Goal: Information Seeking & Learning: Learn about a topic

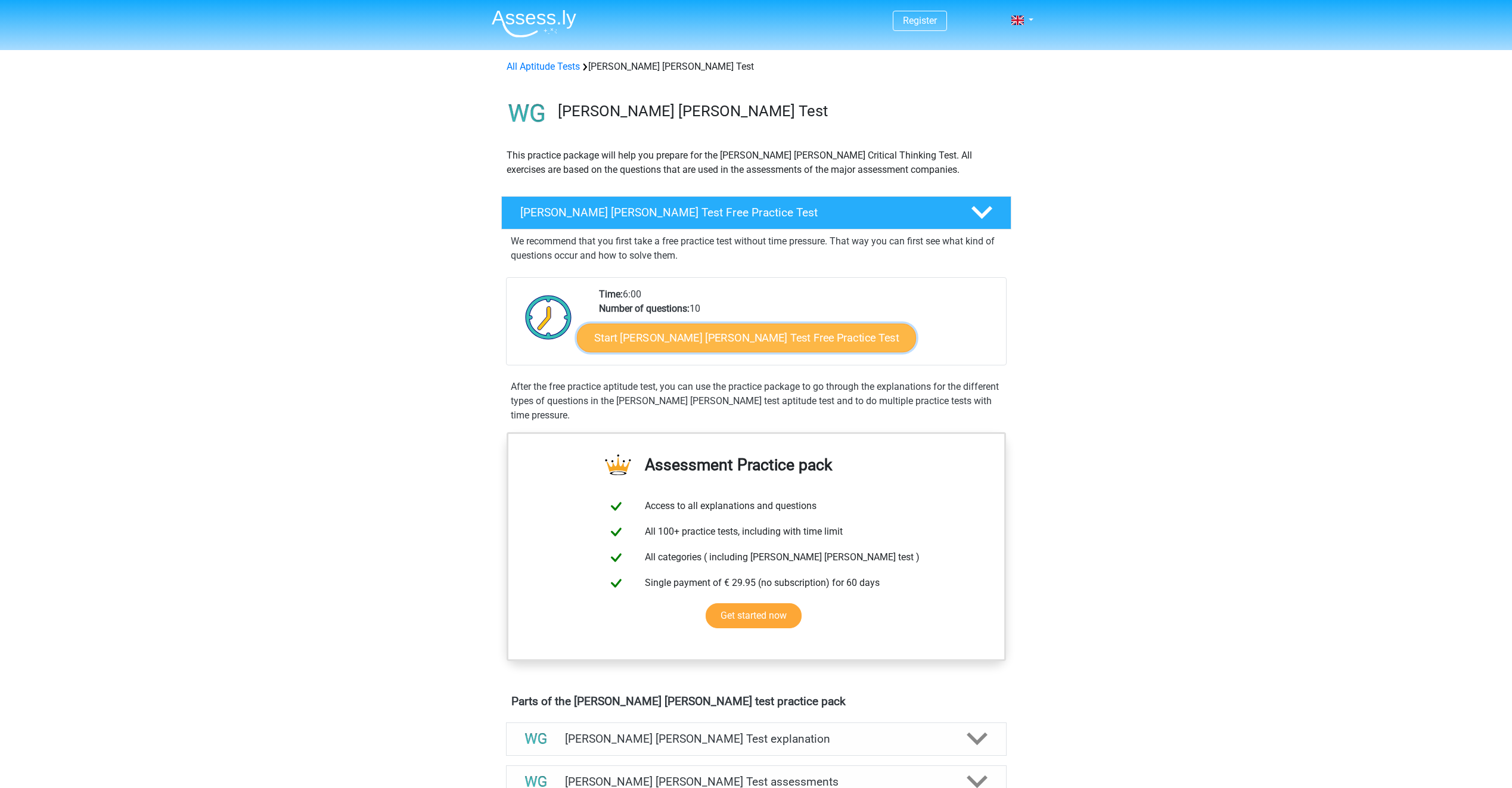
click at [797, 345] on link "Start Watson Glaser Test Free Practice Test" at bounding box center [746, 338] width 339 height 28
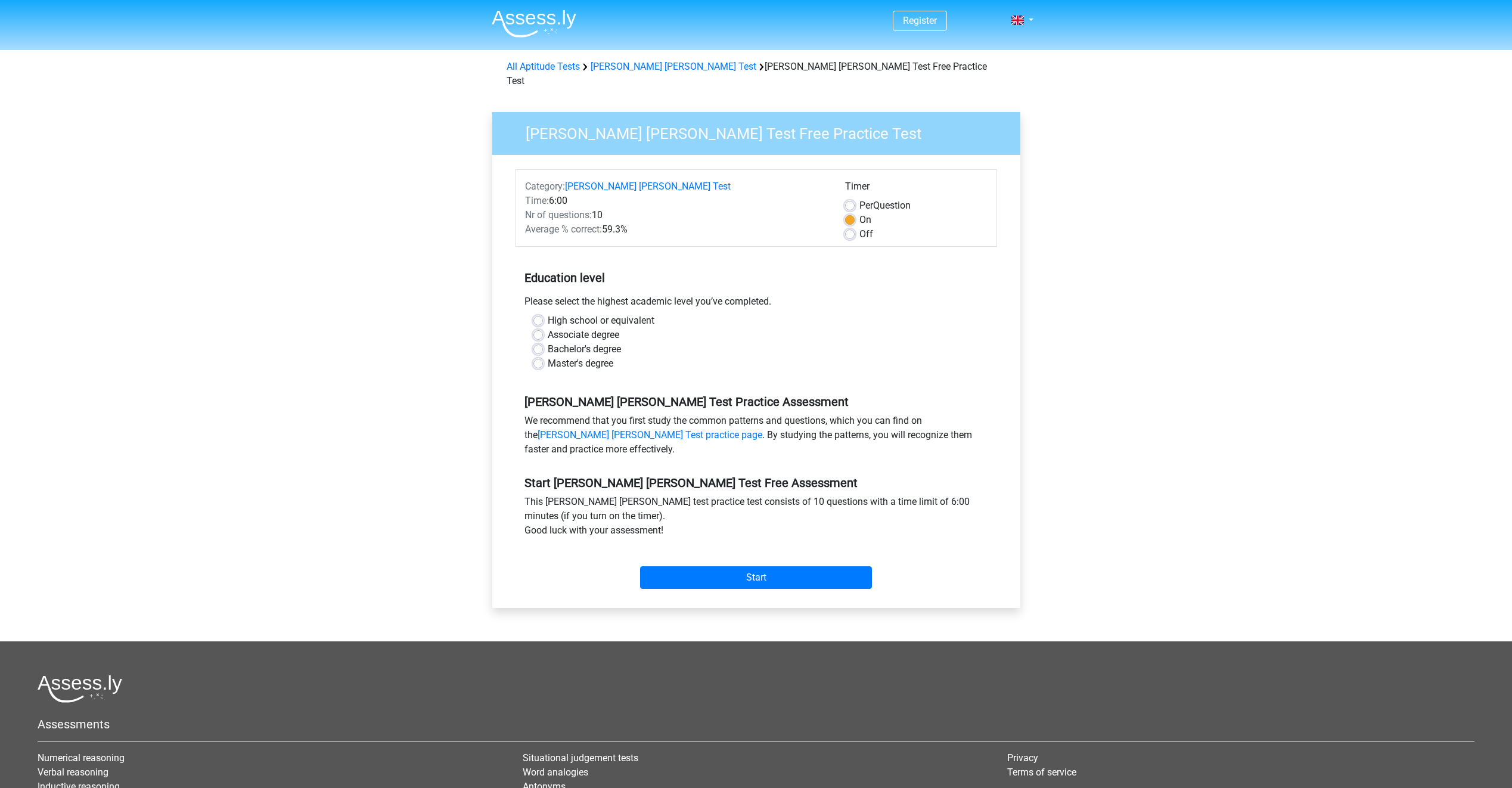
click at [605, 328] on label "Associate degree" at bounding box center [583, 335] width 71 height 15
click at [543, 328] on input "Associate degree" at bounding box center [538, 333] width 10 height 12
radio input "true"
click at [789, 567] on input "Start" at bounding box center [756, 578] width 232 height 23
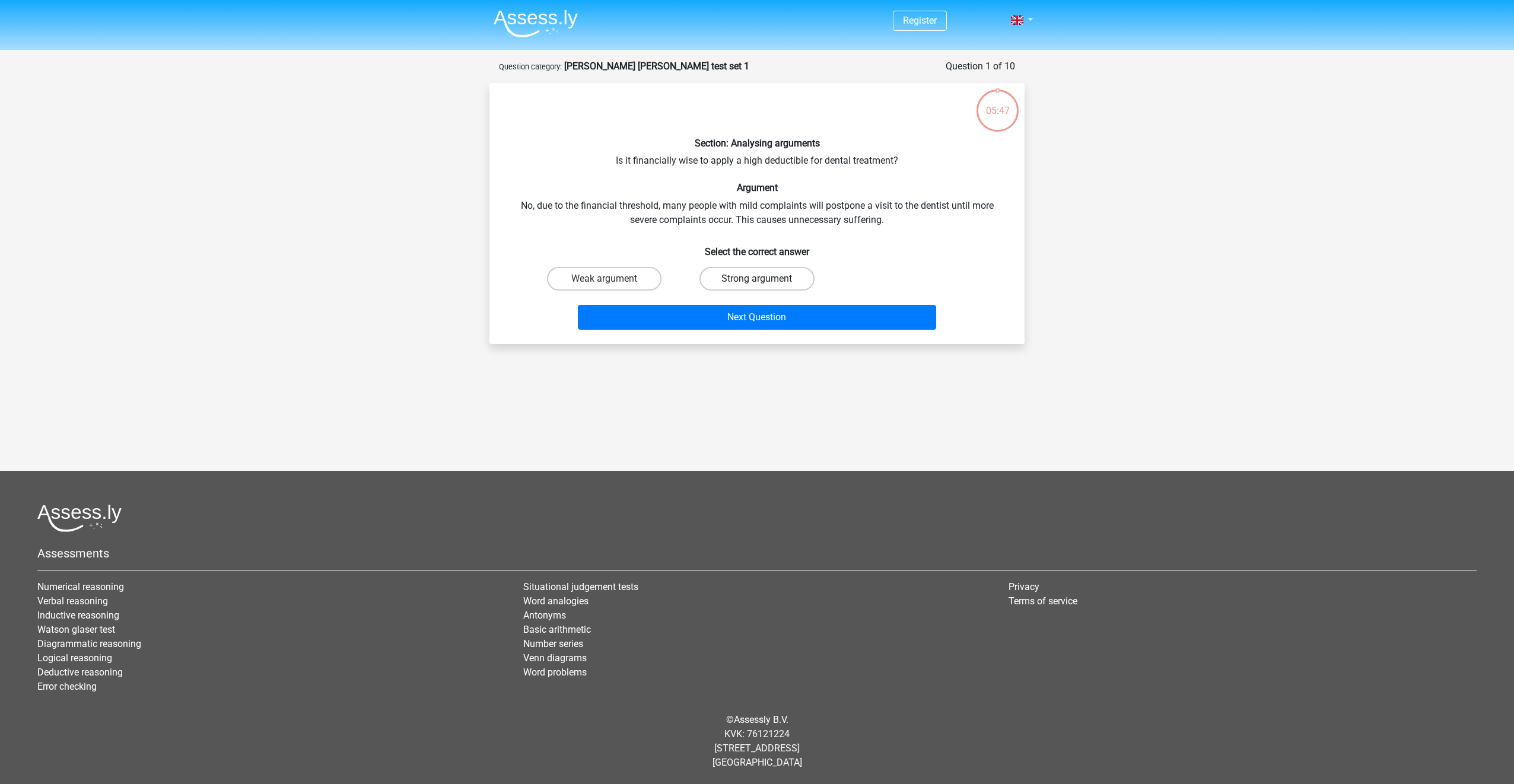
click at [731, 280] on label "Strong argument" at bounding box center [757, 279] width 114 height 23
click at [757, 280] on input "Strong argument" at bounding box center [761, 282] width 8 height 8
radio input "true"
click at [701, 326] on button "Next Question" at bounding box center [757, 317] width 359 height 25
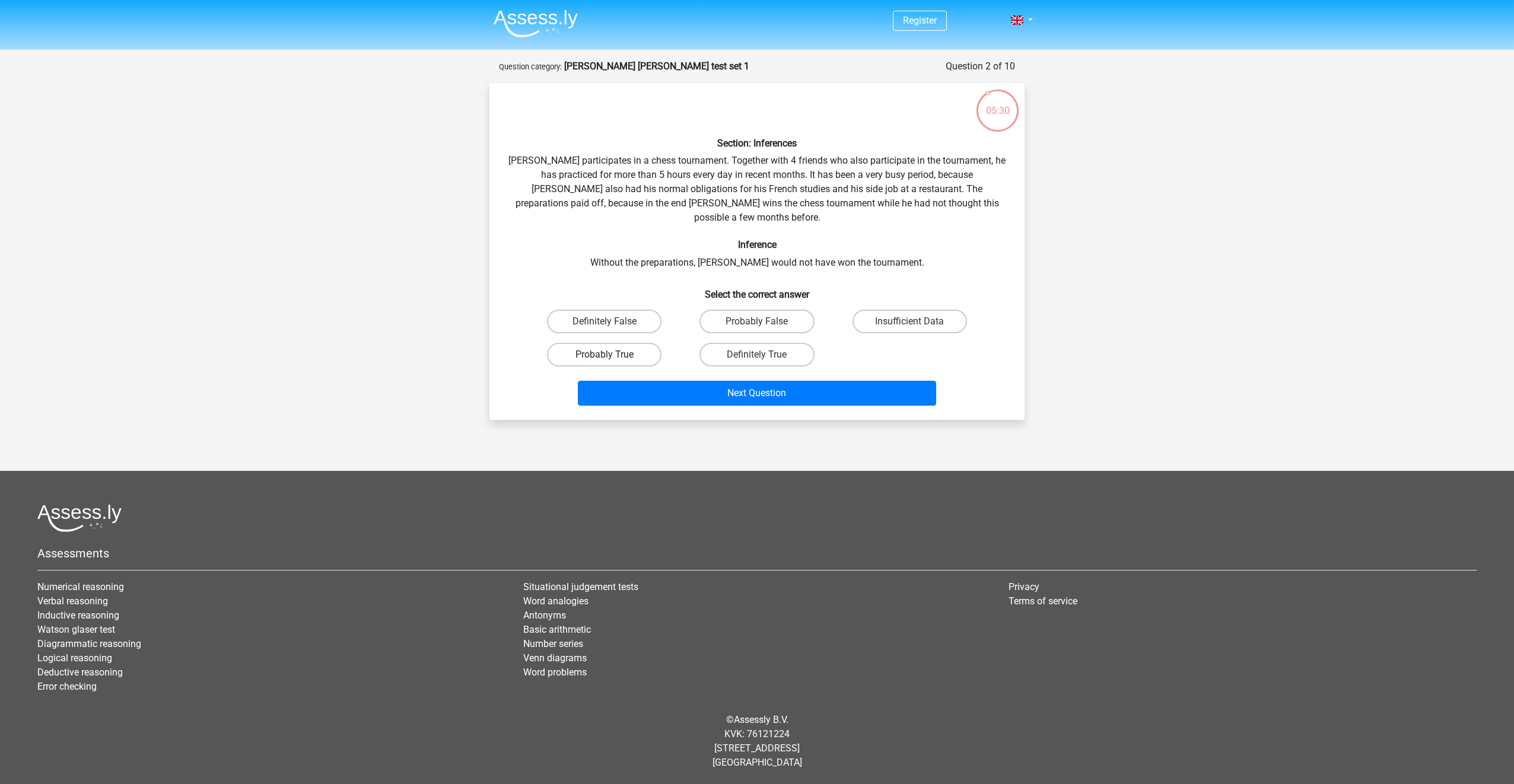
click at [648, 345] on label "Probably True" at bounding box center [604, 354] width 114 height 23
click at [612, 354] on input "Probably True" at bounding box center [608, 358] width 8 height 8
radio input "true"
click at [680, 381] on button "Next Question" at bounding box center [757, 393] width 359 height 25
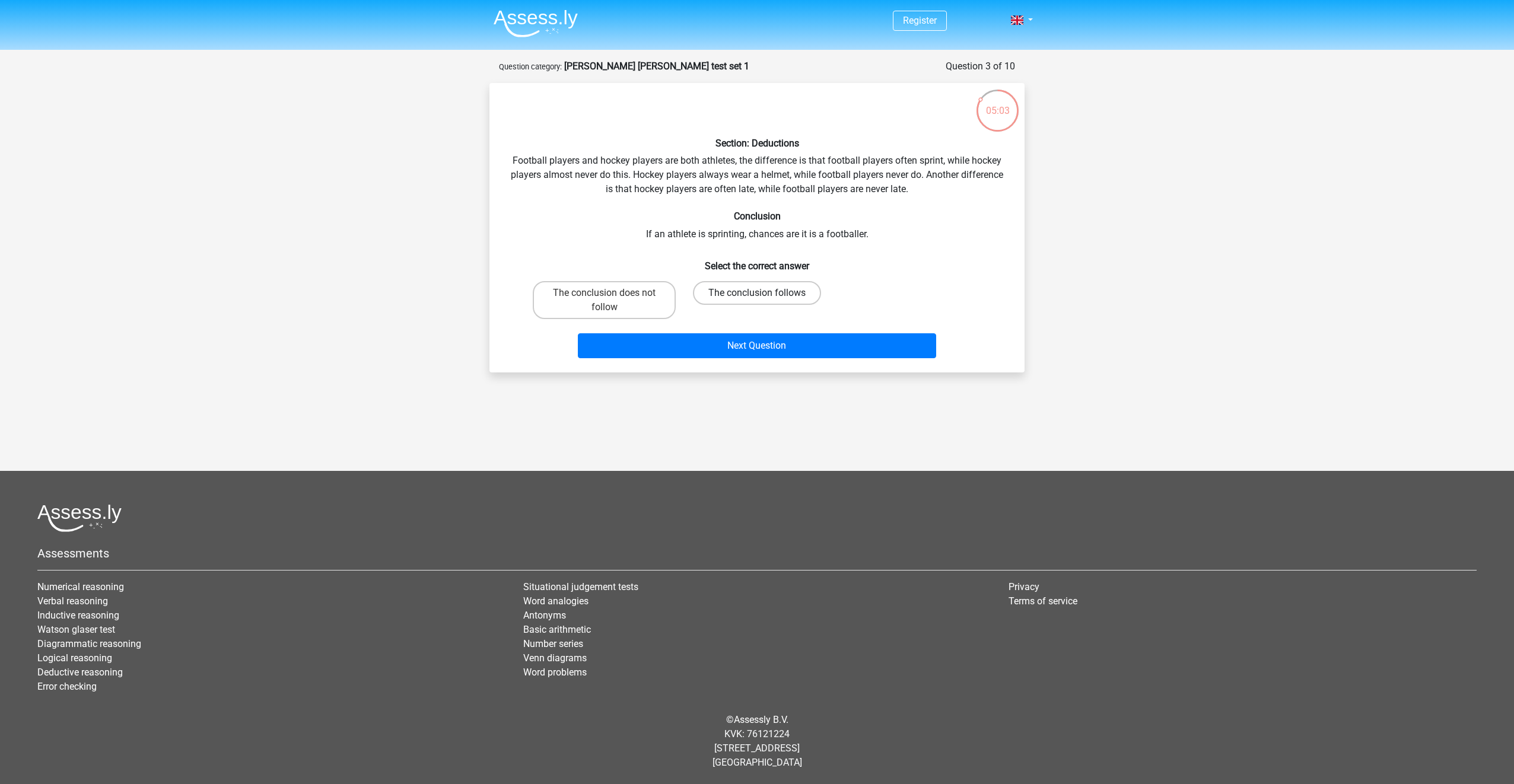
click at [716, 290] on label "The conclusion follows" at bounding box center [757, 293] width 128 height 23
click at [757, 293] on input "The conclusion follows" at bounding box center [761, 297] width 8 height 8
radio input "true"
click at [617, 292] on label "The conclusion does not follow" at bounding box center [604, 299] width 143 height 38
click at [612, 293] on input "The conclusion does not follow" at bounding box center [608, 297] width 8 height 8
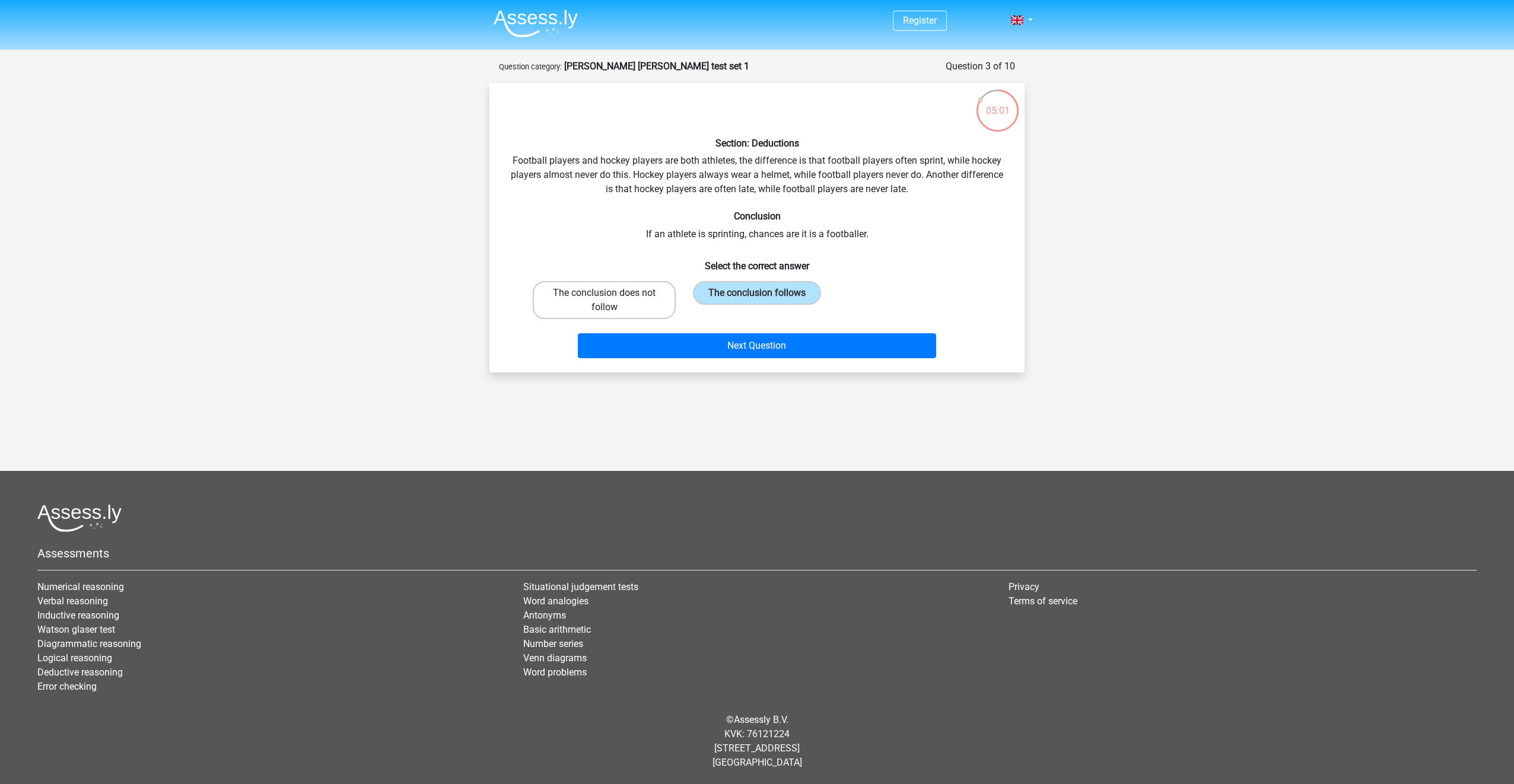
radio input "true"
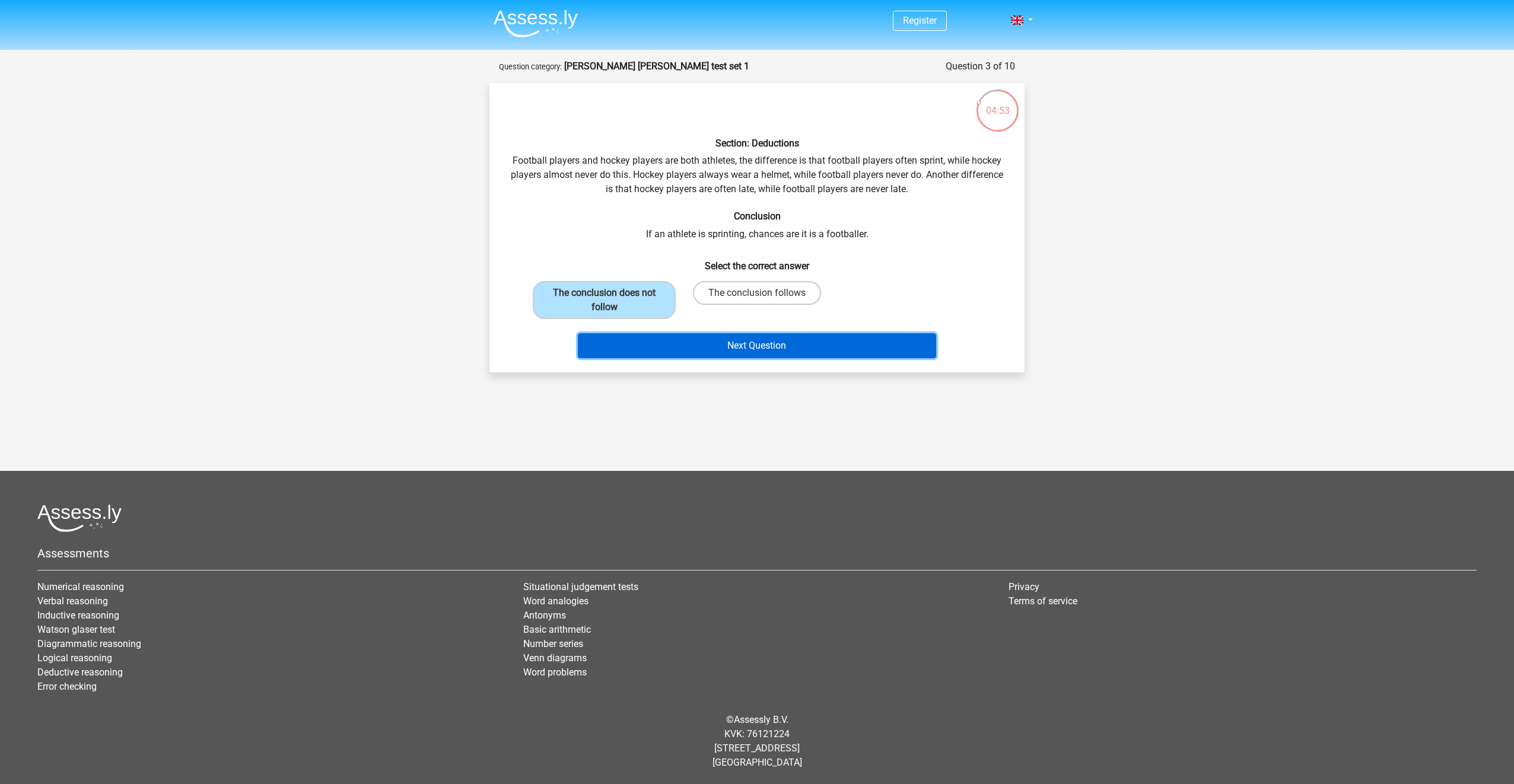
click at [765, 341] on button "Next Question" at bounding box center [757, 346] width 359 height 25
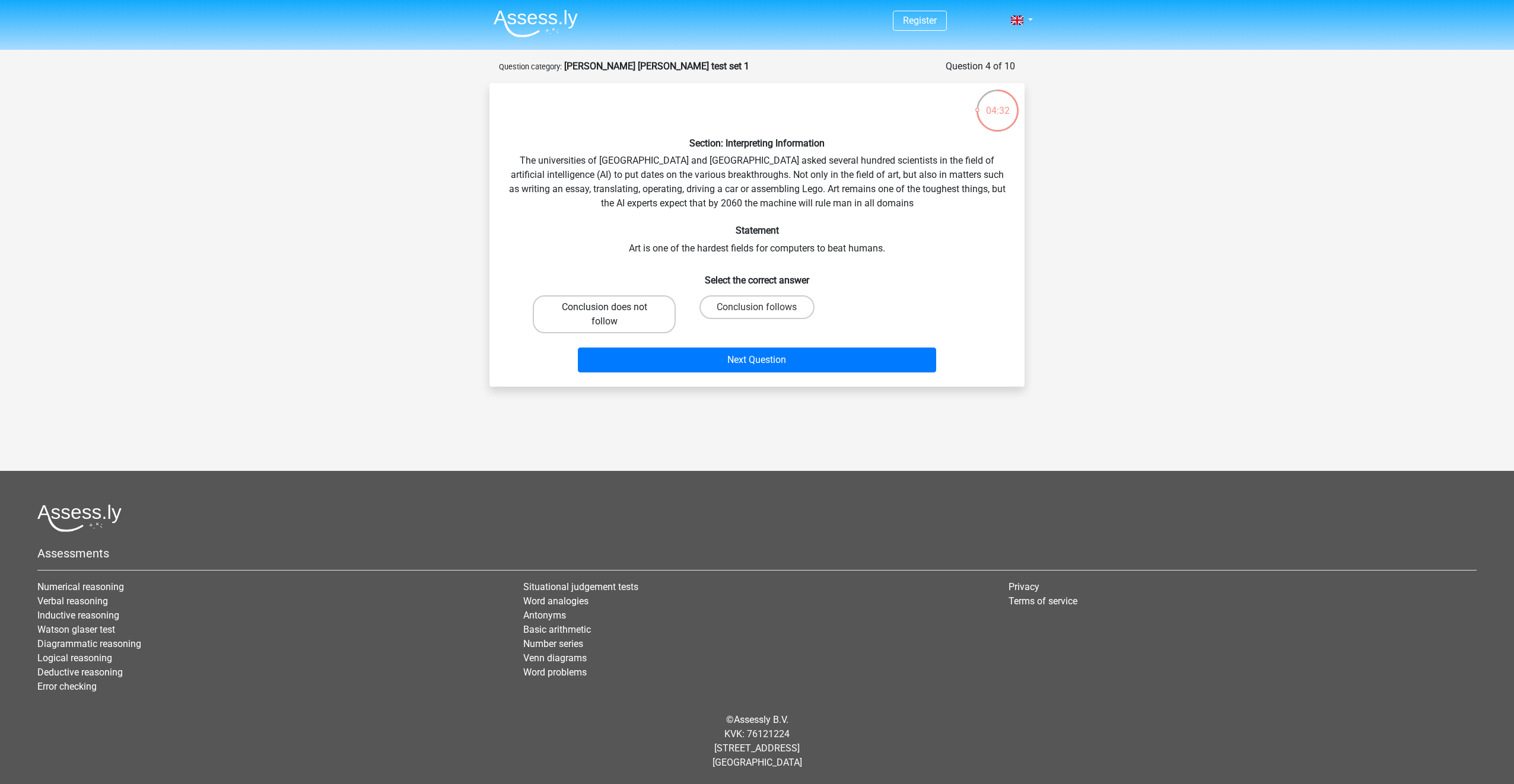
click at [555, 319] on label "Conclusion does not follow" at bounding box center [604, 314] width 143 height 38
click at [604, 315] on input "Conclusion does not follow" at bounding box center [608, 310] width 8 height 8
radio input "true"
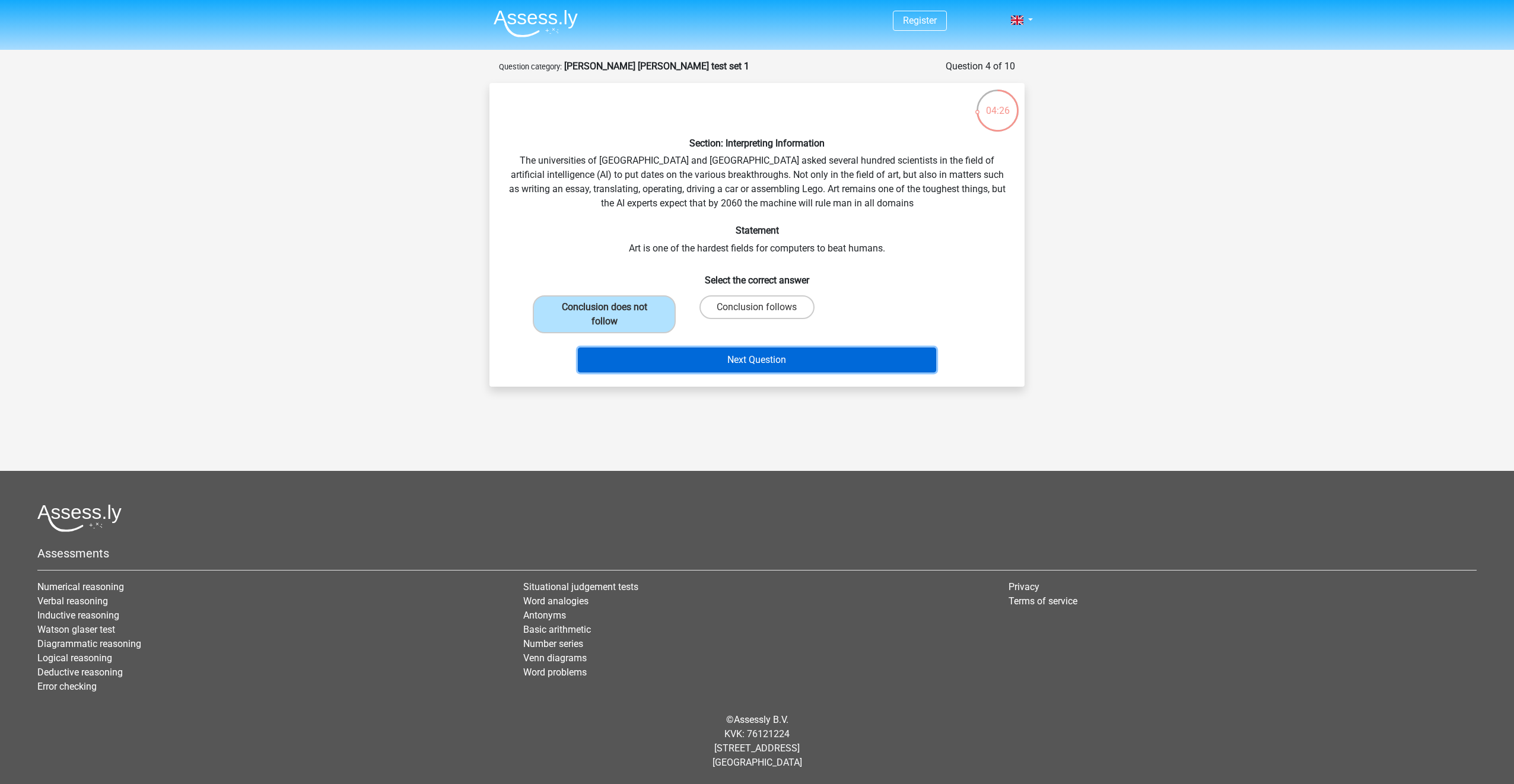
click at [778, 358] on button "Next Question" at bounding box center [757, 360] width 359 height 25
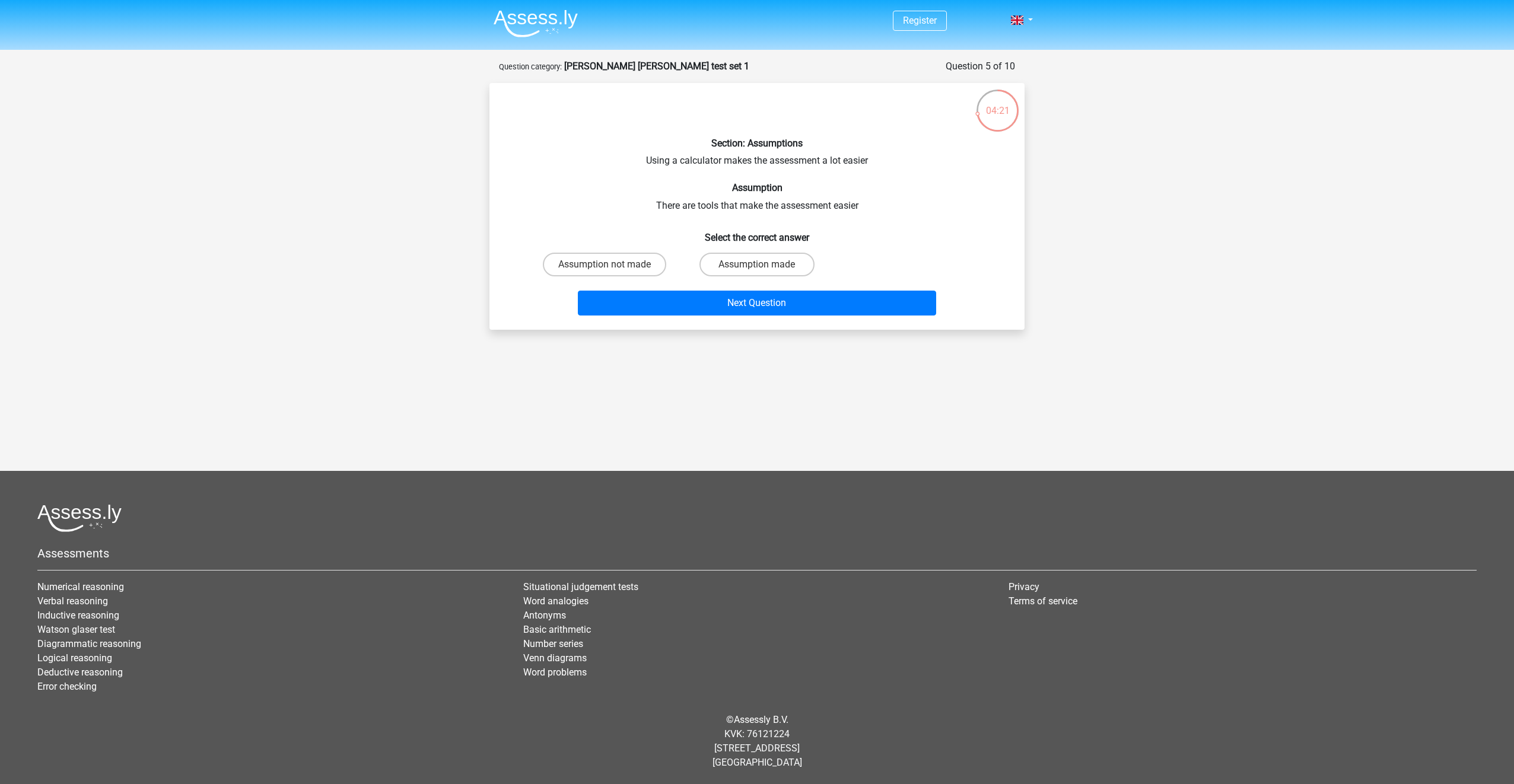
click at [605, 267] on input "Assumption not made" at bounding box center [608, 268] width 8 height 8
radio input "true"
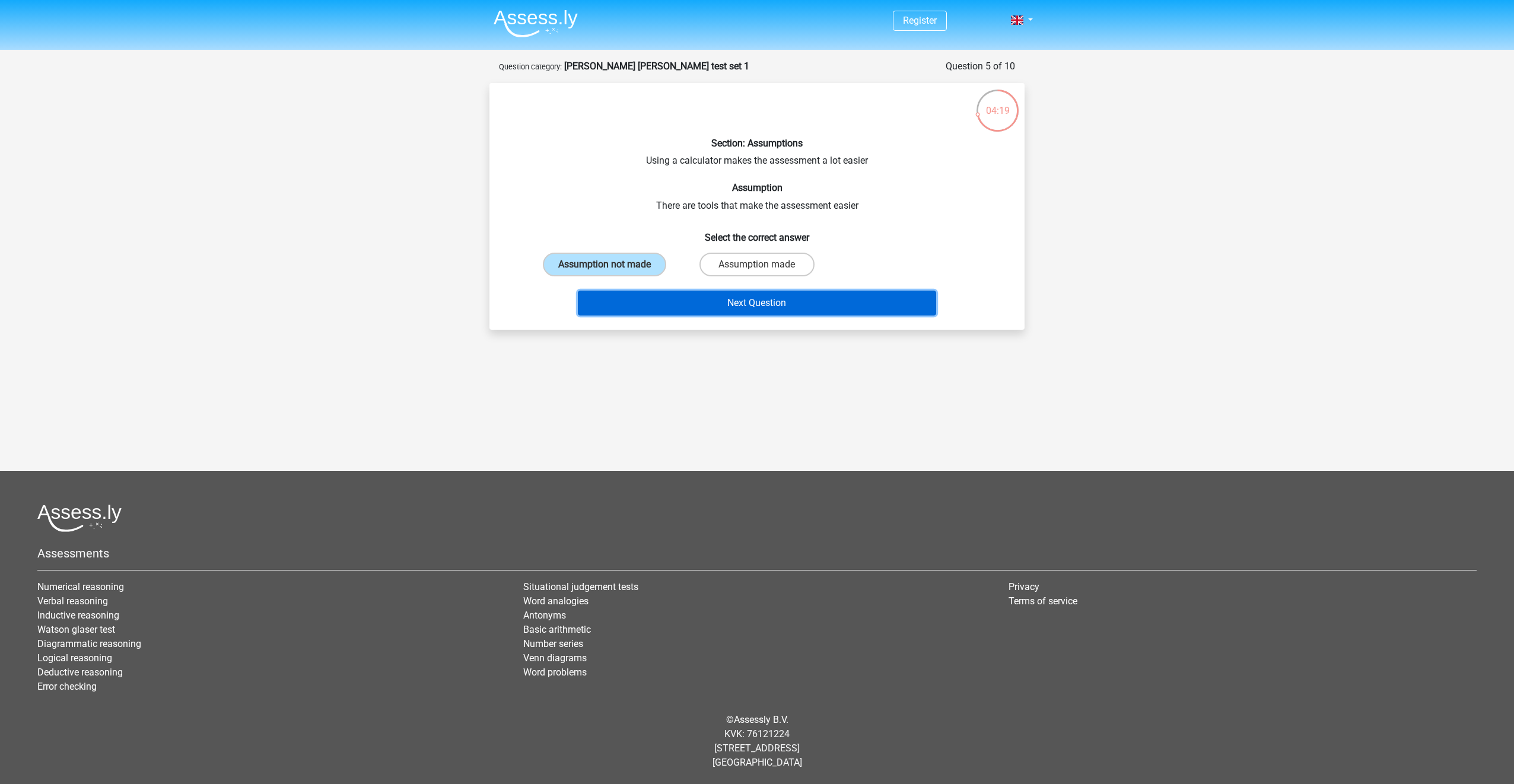
click at [715, 309] on button "Next Question" at bounding box center [757, 303] width 359 height 25
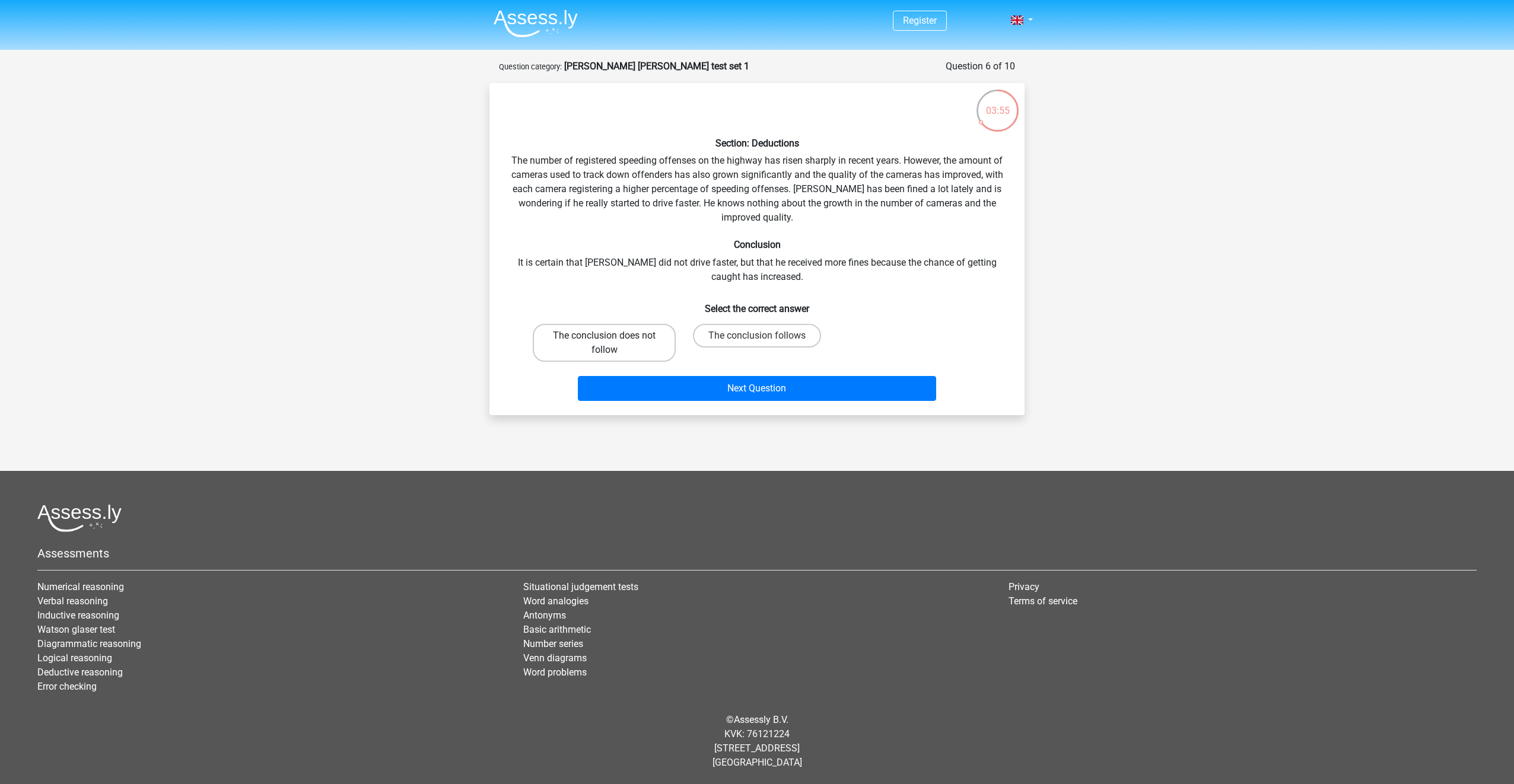
click at [664, 349] on label "The conclusion does not follow" at bounding box center [604, 343] width 143 height 38
click at [612, 343] on input "The conclusion does not follow" at bounding box center [608, 339] width 8 height 8
radio input "true"
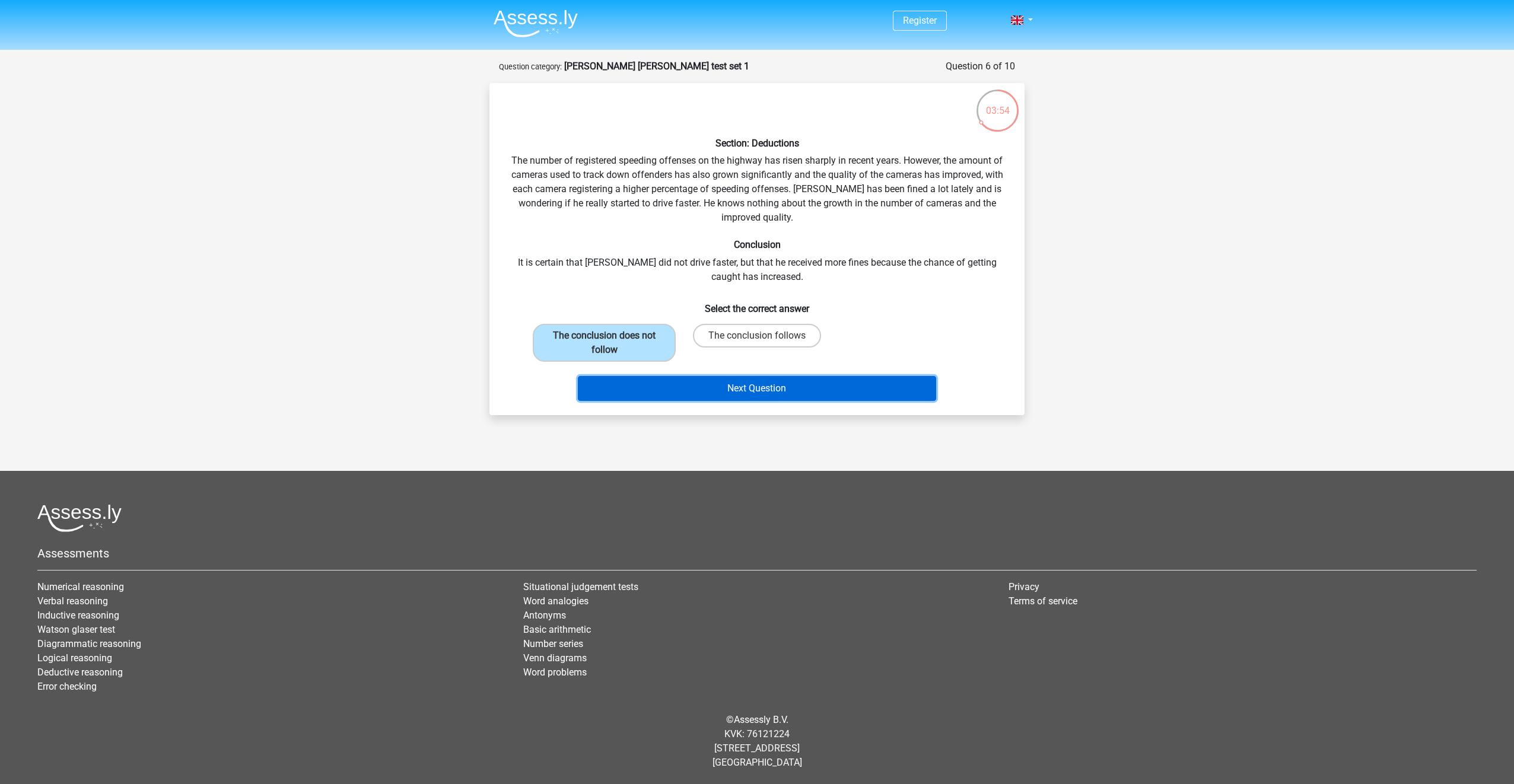
click at [733, 388] on button "Next Question" at bounding box center [757, 388] width 359 height 25
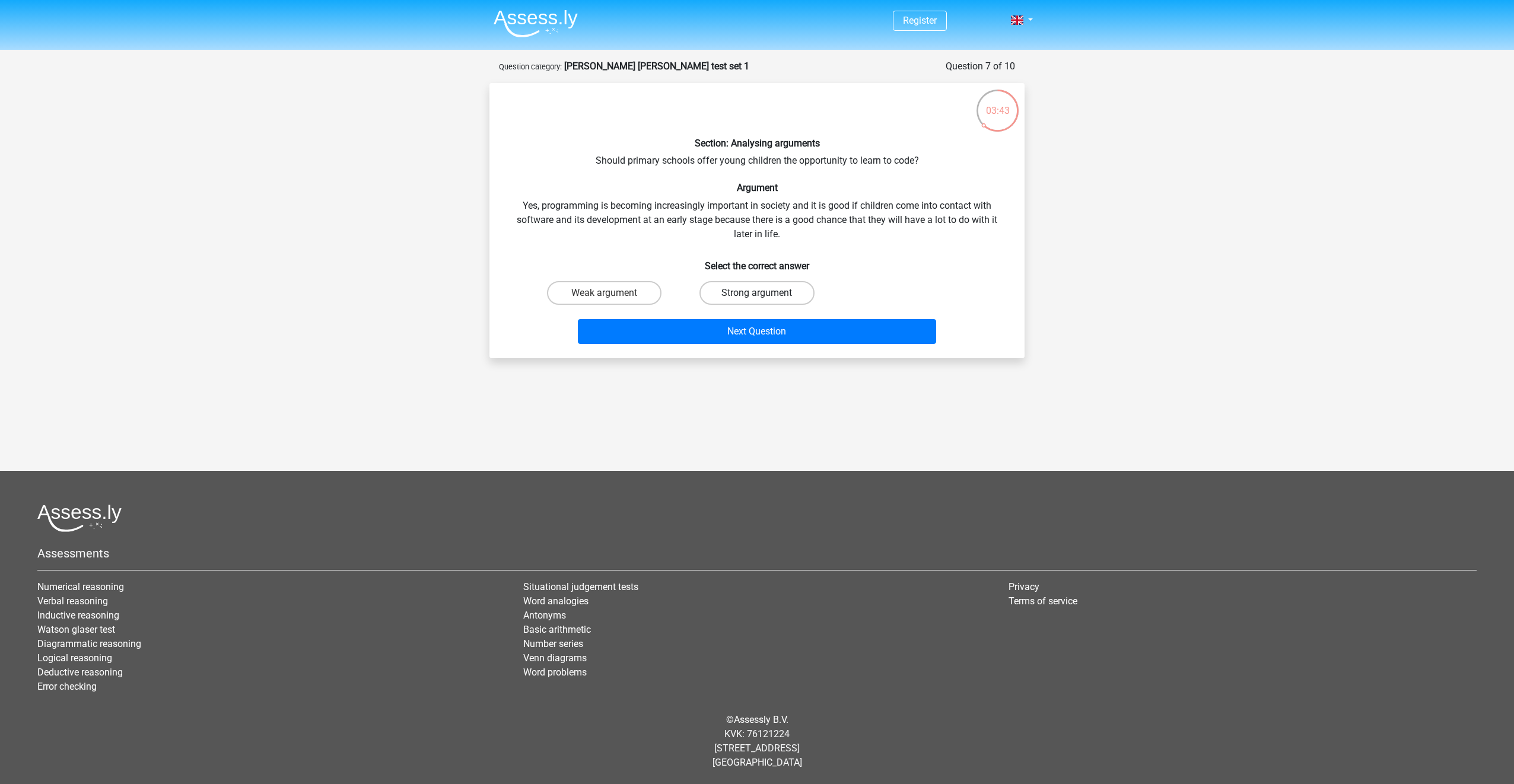
click at [755, 286] on label "Strong argument" at bounding box center [757, 293] width 114 height 23
click at [757, 293] on input "Strong argument" at bounding box center [761, 297] width 8 height 8
radio input "true"
click at [759, 335] on button "Next Question" at bounding box center [757, 332] width 359 height 25
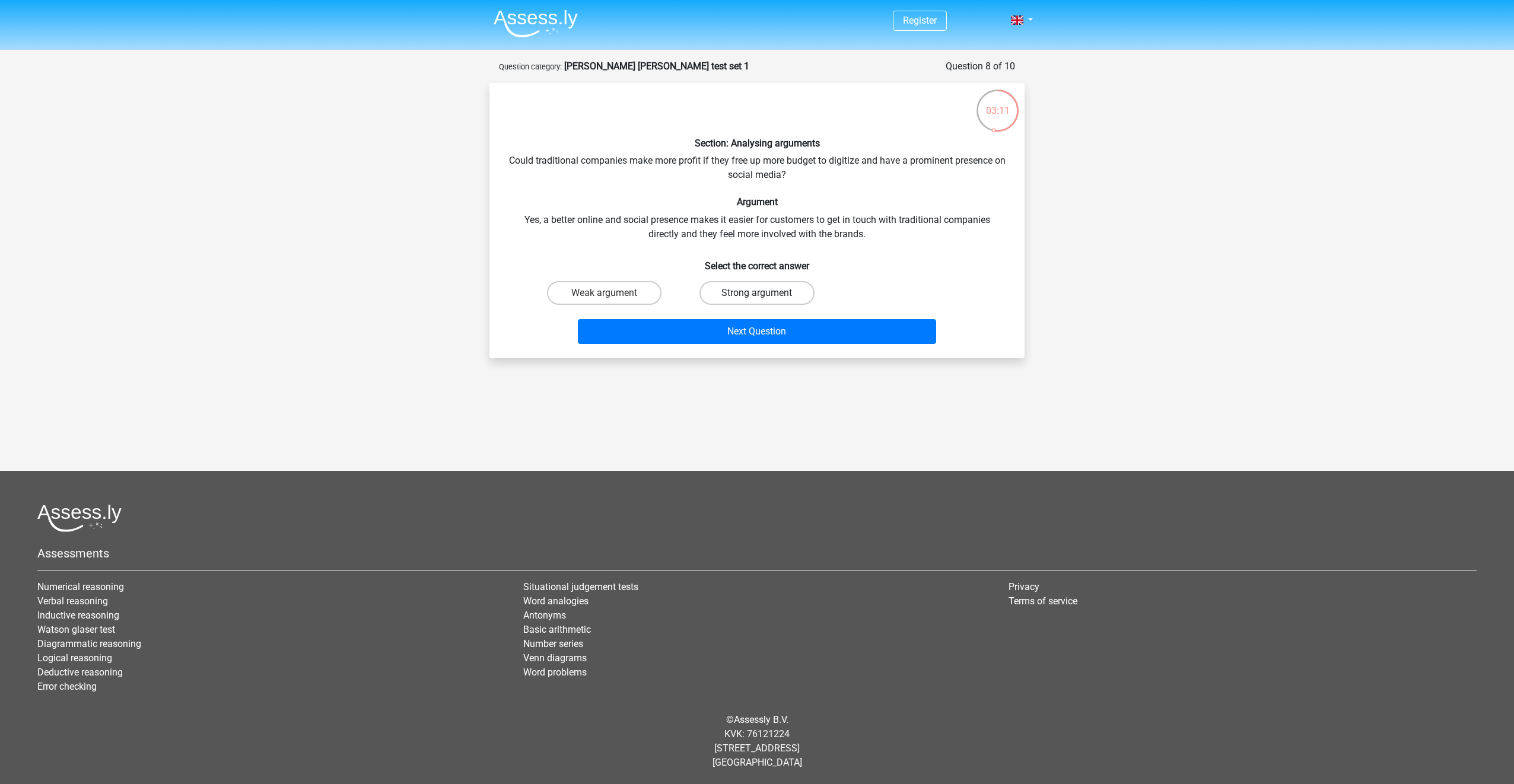
click at [736, 297] on label "Strong argument" at bounding box center [757, 293] width 114 height 23
click at [757, 297] on input "Strong argument" at bounding box center [761, 297] width 8 height 8
radio input "true"
click at [757, 330] on button "Next Question" at bounding box center [757, 332] width 359 height 25
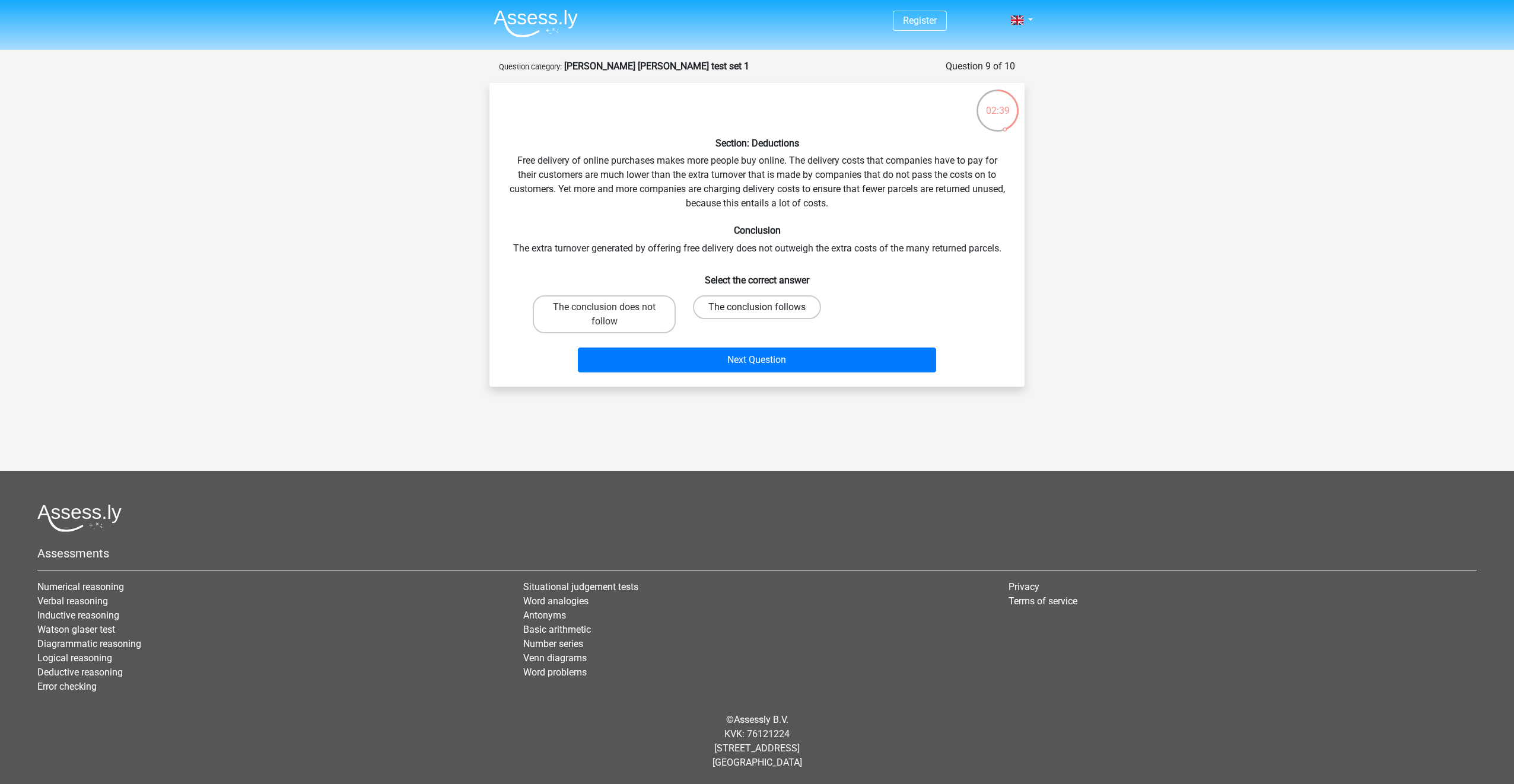
click at [756, 308] on label "The conclusion follows" at bounding box center [757, 307] width 128 height 23
click at [757, 308] on input "The conclusion follows" at bounding box center [761, 310] width 8 height 8
radio input "true"
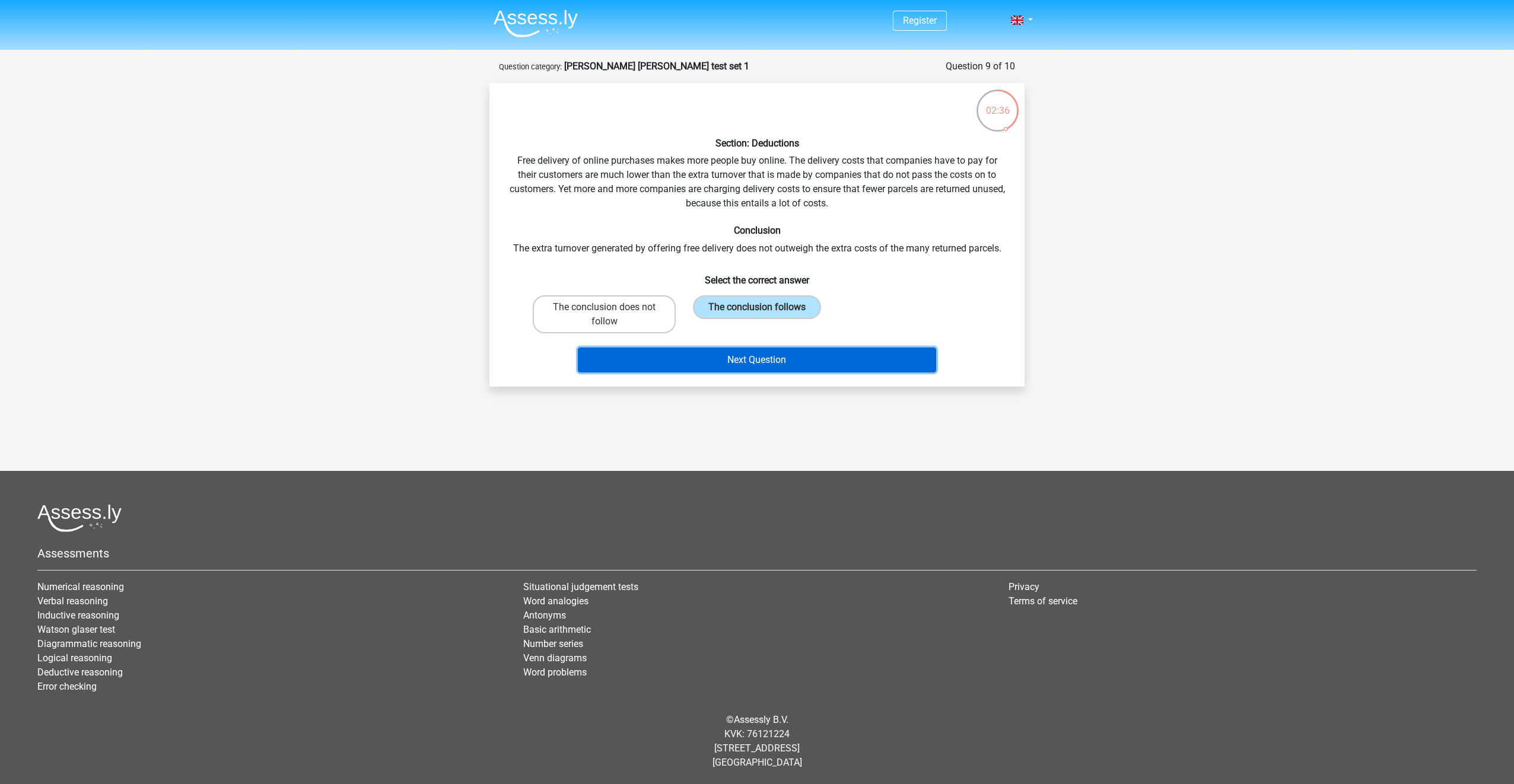
click at [840, 354] on button "Next Question" at bounding box center [757, 360] width 359 height 25
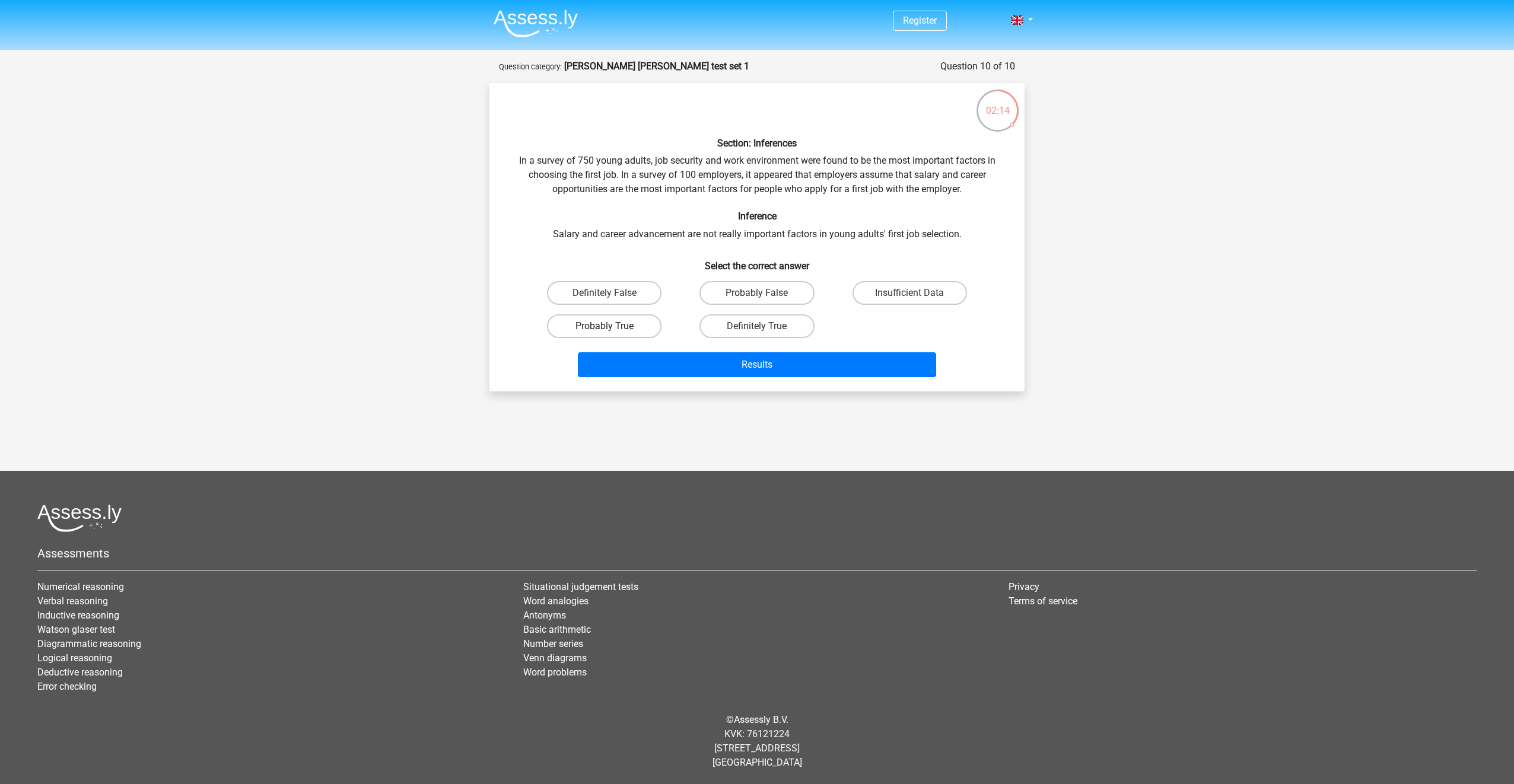
click at [644, 327] on label "Probably True" at bounding box center [604, 326] width 114 height 23
click at [612, 327] on input "Probably True" at bounding box center [608, 330] width 8 height 8
radio input "true"
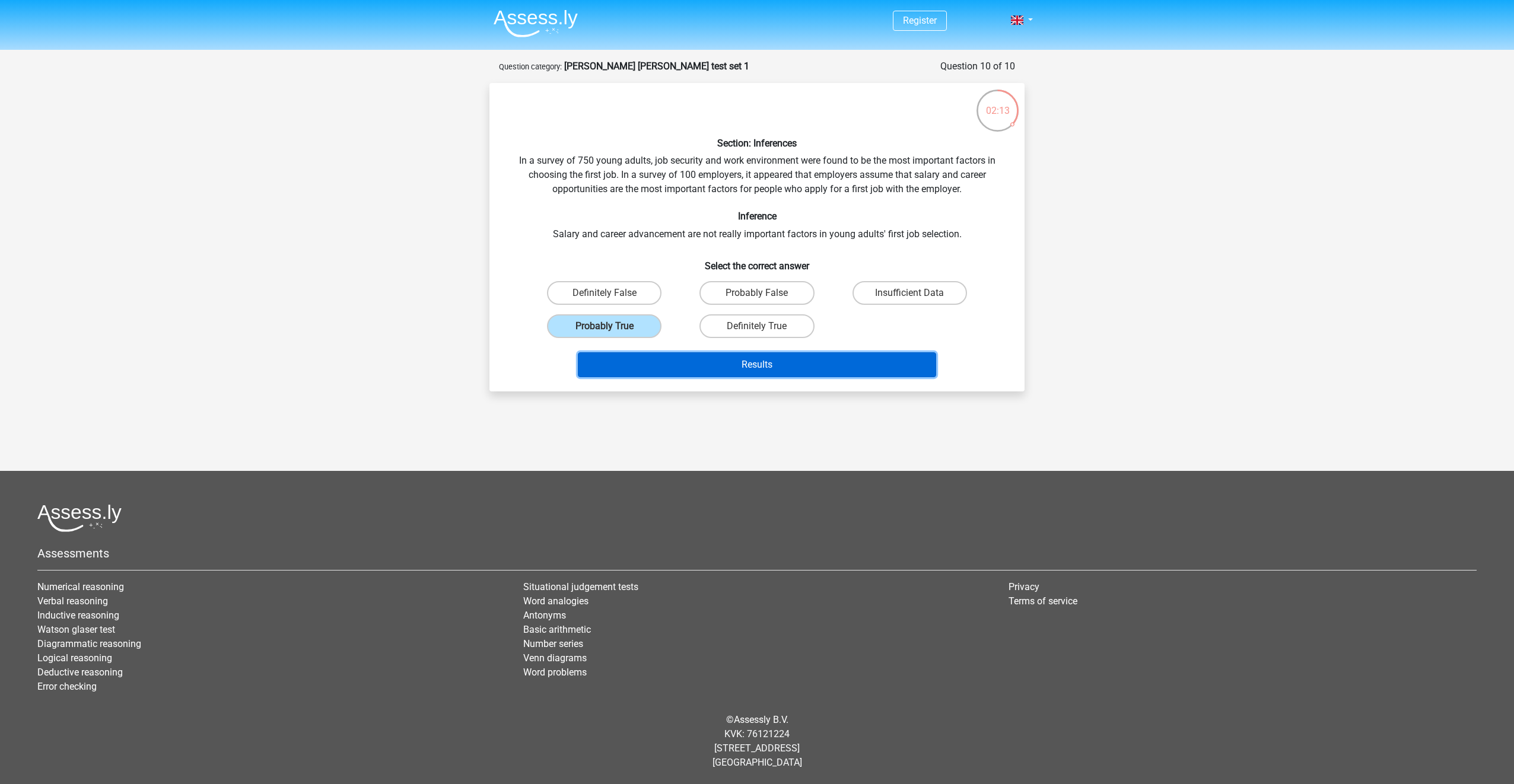
click at [714, 361] on button "Results" at bounding box center [757, 365] width 359 height 25
